Goal: Transaction & Acquisition: Purchase product/service

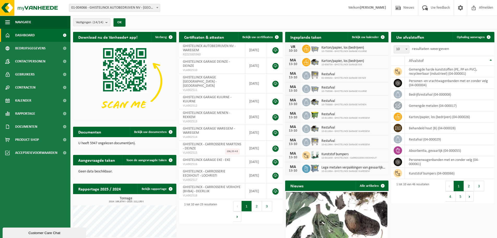
click at [107, 23] on b "submit" at bounding box center [107, 22] width 5 height 7
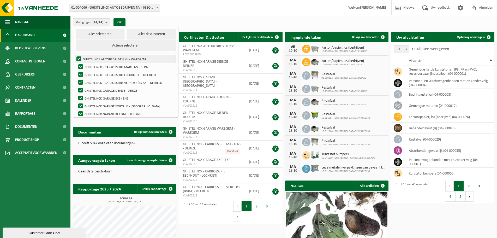
click at [80, 59] on label "GHISTELINCK AUTOBEDRIJVEN NV - WAREGEM" at bounding box center [125, 59] width 100 height 8
click at [75, 55] on input "GHISTELINCK AUTOBEDRIJVEN NV - WAREGEM" at bounding box center [74, 55] width 0 height 0
checkbox input "false"
click at [79, 66] on label "GHISTELINCK - CARROSSERIE MARTENS - DEINZE" at bounding box center [126, 67] width 98 height 8
click at [76, 63] on input "GHISTELINCK - CARROSSERIE MARTENS - DEINZE" at bounding box center [76, 63] width 0 height 0
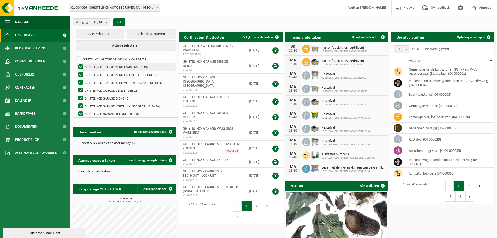
checkbox input "false"
click at [80, 72] on label "GHISTELINCK - CARROSSERIE EECKHOUT - LOCHRISTI" at bounding box center [126, 75] width 98 height 8
click at [76, 71] on input "GHISTELINCK - CARROSSERIE EECKHOUT - LOCHRISTI" at bounding box center [76, 70] width 0 height 0
checkbox input "false"
click at [134, 35] on button "Alles deselecteren" at bounding box center [151, 34] width 49 height 10
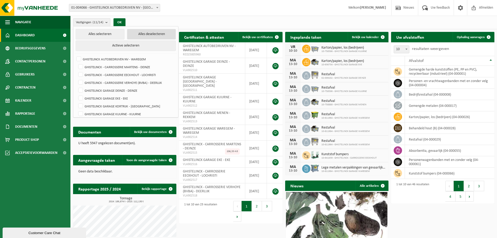
checkbox input "false"
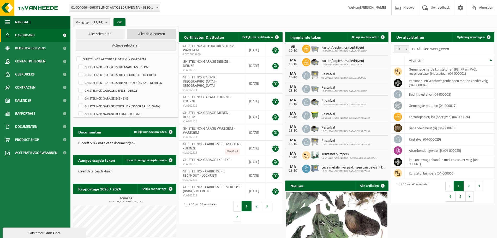
checkbox input "false"
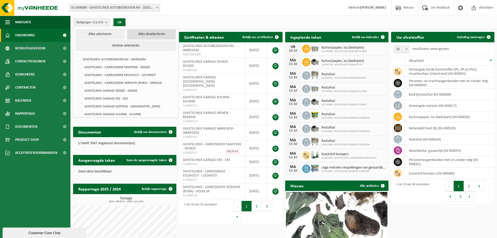
checkbox input "false"
click at [82, 104] on label "GHISTELINCK GARAGE KORTRIJK - KORTRIJK" at bounding box center [126, 106] width 98 height 8
click at [76, 102] on input "GHISTELINCK GARAGE KORTRIJK - KORTRIJK" at bounding box center [76, 102] width 0 height 0
checkbox input "true"
click at [80, 111] on label "GHISTELINCK GARAGE KUURNE - KUURNE" at bounding box center [126, 114] width 98 height 8
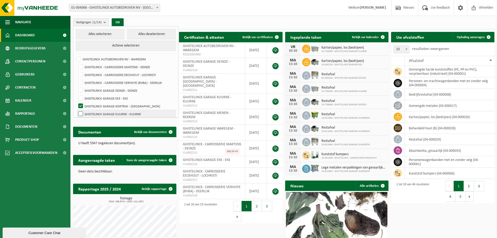
click at [76, 110] on input "GHISTELINCK GARAGE KUURNE - KUURNE" at bounding box center [76, 110] width 0 height 0
checkbox input "true"
click at [216, 21] on div "Vestigingen (2/14) Alles selecteren Alles deselecteren Actieve selecteren GHIST…" at bounding box center [283, 23] width 427 height 14
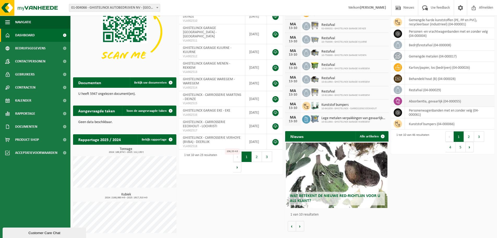
scroll to position [23, 0]
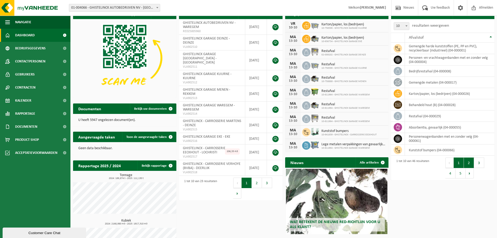
click at [467, 163] on button "2" at bounding box center [469, 162] width 10 height 10
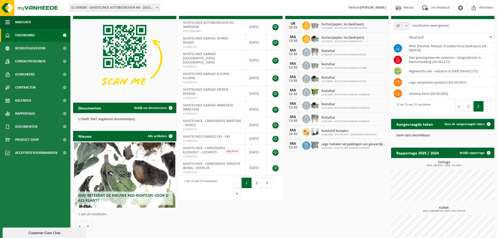
click at [488, 105] on button "Volgende" at bounding box center [488, 106] width 8 height 10
click at [401, 46] on span at bounding box center [398, 48] width 8 height 8
click at [422, 46] on td "PMD (Plastiek, Metaal, Drankkartons) (bedrijven) (04-000978)" at bounding box center [450, 48] width 90 height 11
click at [407, 50] on td "PMD (Plastiek, Metaal, Drankkartons) (bedrijven) (04-000978)" at bounding box center [450, 48] width 90 height 11
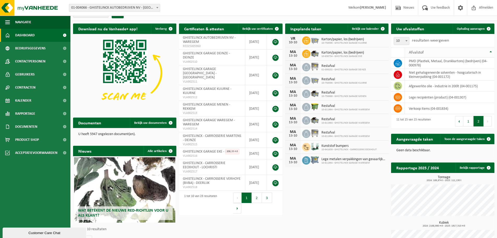
scroll to position [0, 0]
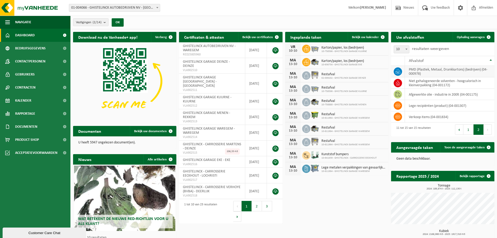
click at [397, 73] on icon at bounding box center [397, 72] width 2 height 2
click at [423, 73] on td "PMD (Plastiek, Metaal, Drankkartons) (bedrijven) (04-000978)" at bounding box center [450, 71] width 90 height 11
click at [477, 39] on link "Ophaling aanvragen" at bounding box center [473, 37] width 41 height 10
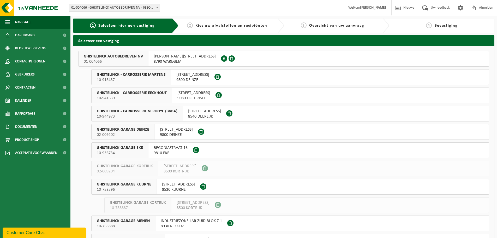
click at [141, 186] on span "GHISTELINCK GARAGE KUURNE" at bounding box center [124, 184] width 55 height 5
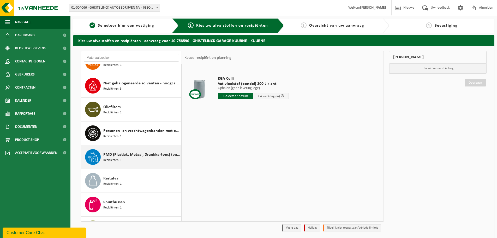
click at [116, 158] on span "Recipiënten: 1" at bounding box center [112, 160] width 18 height 5
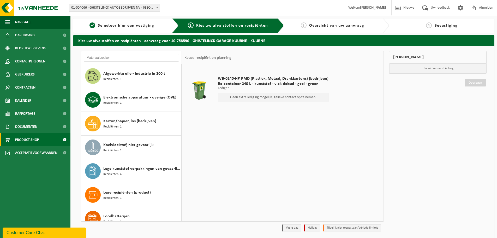
click at [36, 137] on span "Product Shop" at bounding box center [27, 139] width 24 height 13
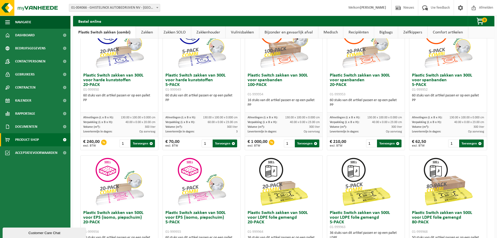
scroll to position [26, 0]
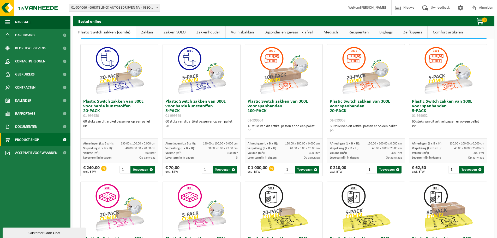
click at [191, 83] on img at bounding box center [202, 70] width 52 height 52
click at [186, 60] on img at bounding box center [202, 70] width 52 height 52
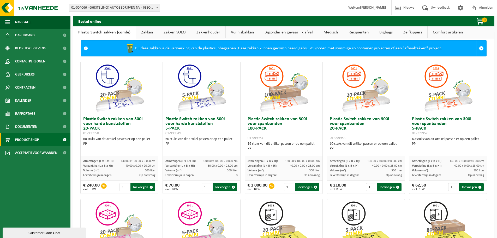
scroll to position [0, 0]
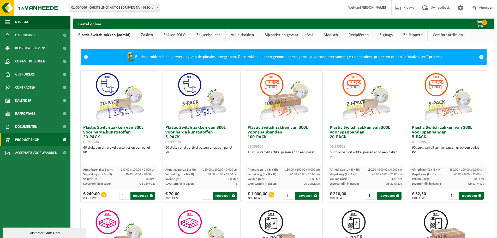
click at [145, 33] on link "Zakken" at bounding box center [147, 35] width 22 height 12
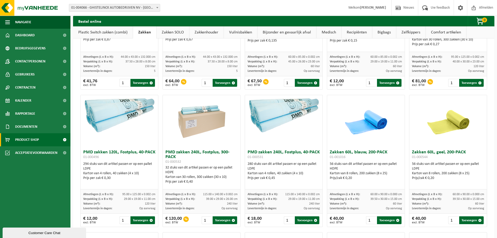
scroll to position [444, 0]
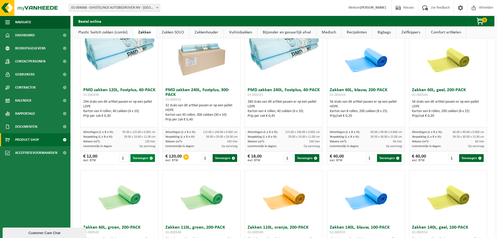
click at [139, 162] on button "Toevoegen" at bounding box center [143, 158] width 25 height 8
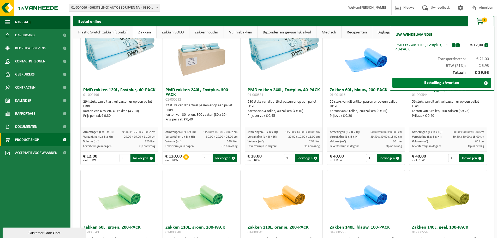
click at [438, 82] on link "Bestelling afwerken" at bounding box center [442, 83] width 99 height 10
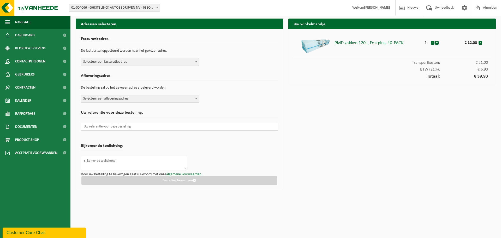
click at [159, 60] on span "Selecteer een facturatieadres" at bounding box center [140, 61] width 118 height 7
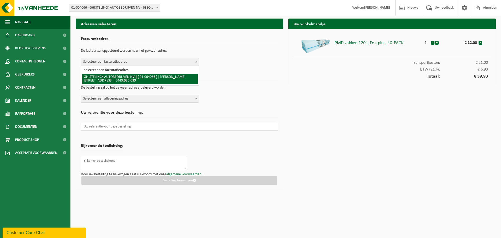
select select "9926"
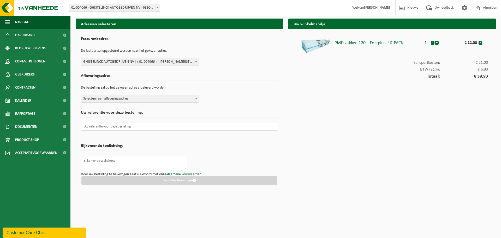
click at [152, 96] on span "Selecteer een afleveringsadres" at bounding box center [140, 98] width 118 height 7
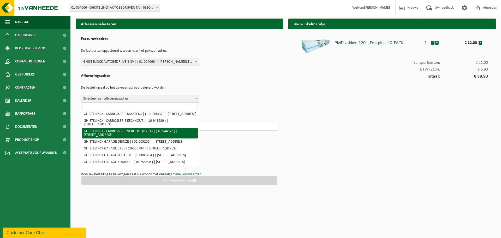
scroll to position [26, 0]
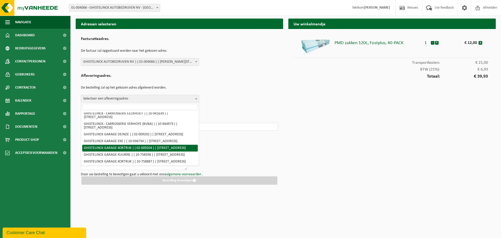
select select "9930"
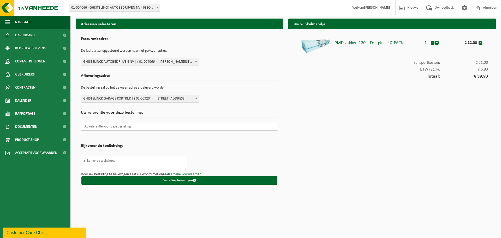
click at [131, 126] on input "text" at bounding box center [179, 127] width 197 height 8
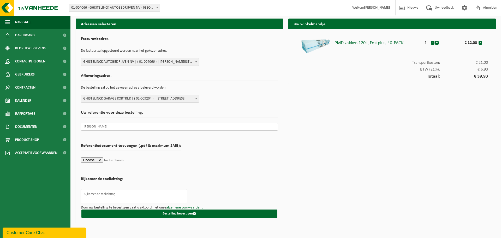
type input "[PERSON_NAME]"
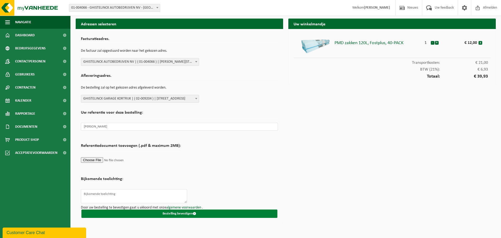
click at [155, 214] on button "Bestelling bevestigen" at bounding box center [179, 213] width 196 height 8
